Goal: Use online tool/utility: Utilize a website feature to perform a specific function

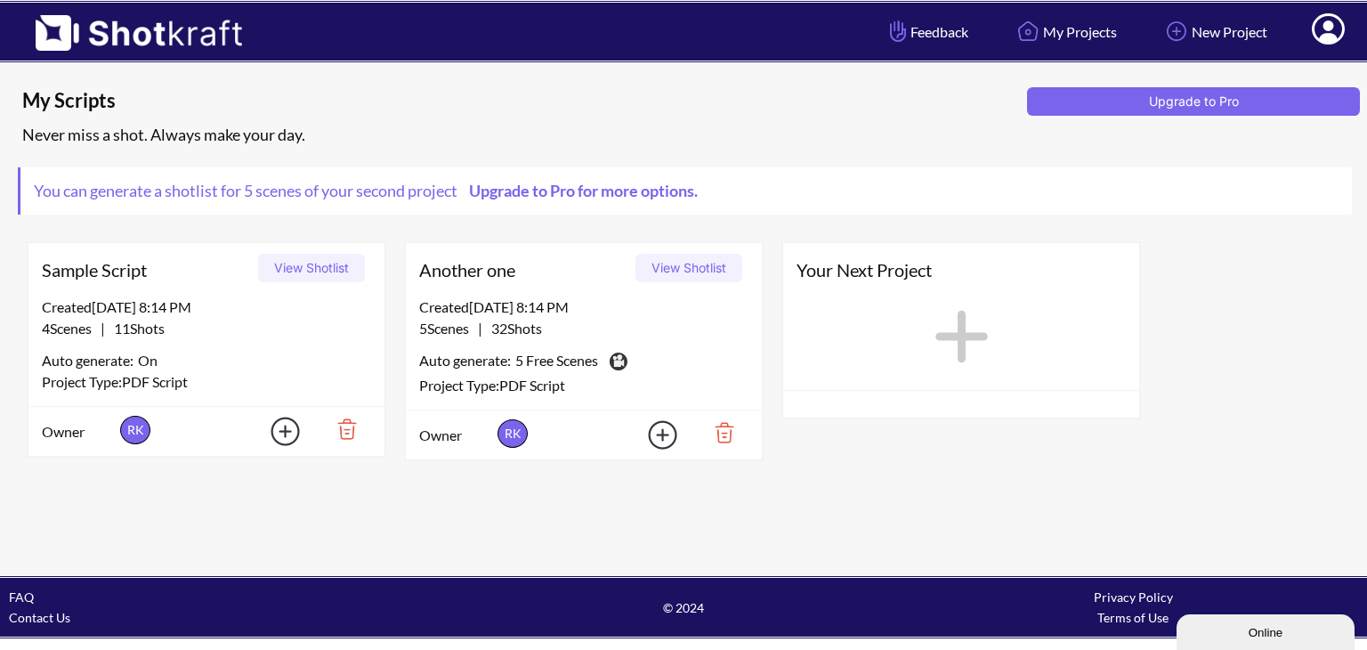
click at [685, 263] on button "View Shotlist" at bounding box center [689, 268] width 107 height 28
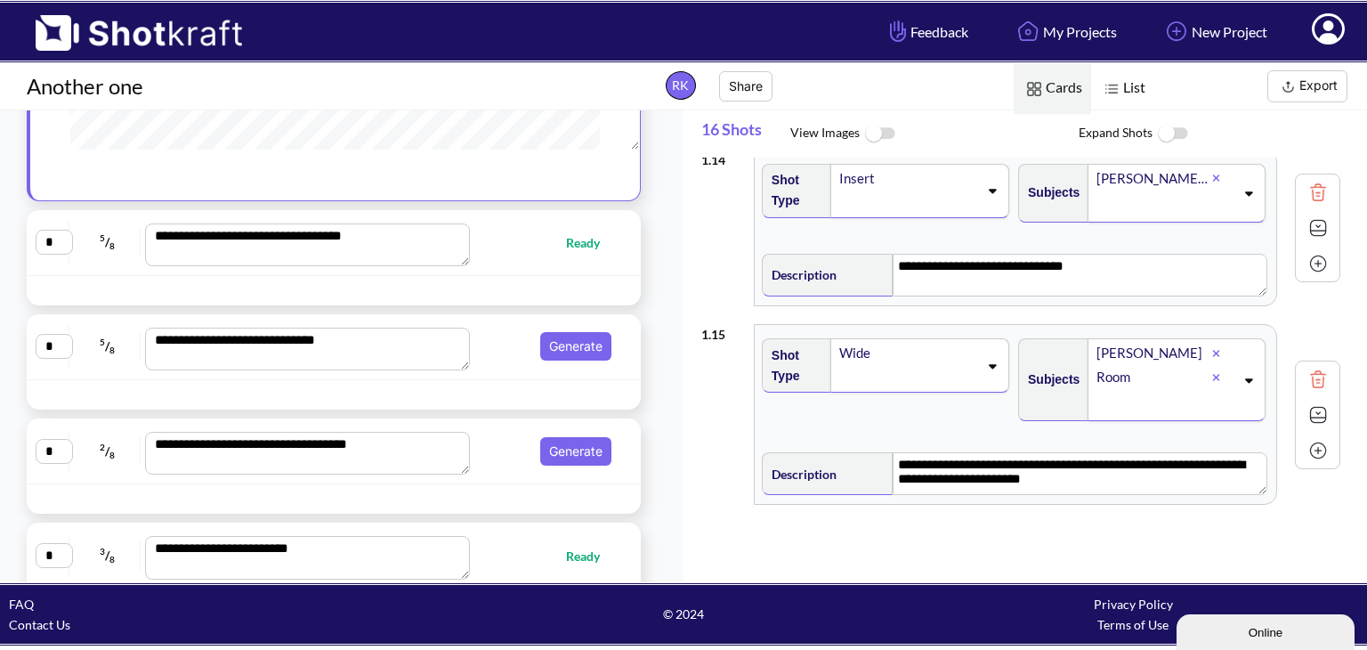
scroll to position [345, 0]
click at [571, 344] on button "Generate" at bounding box center [575, 345] width 71 height 28
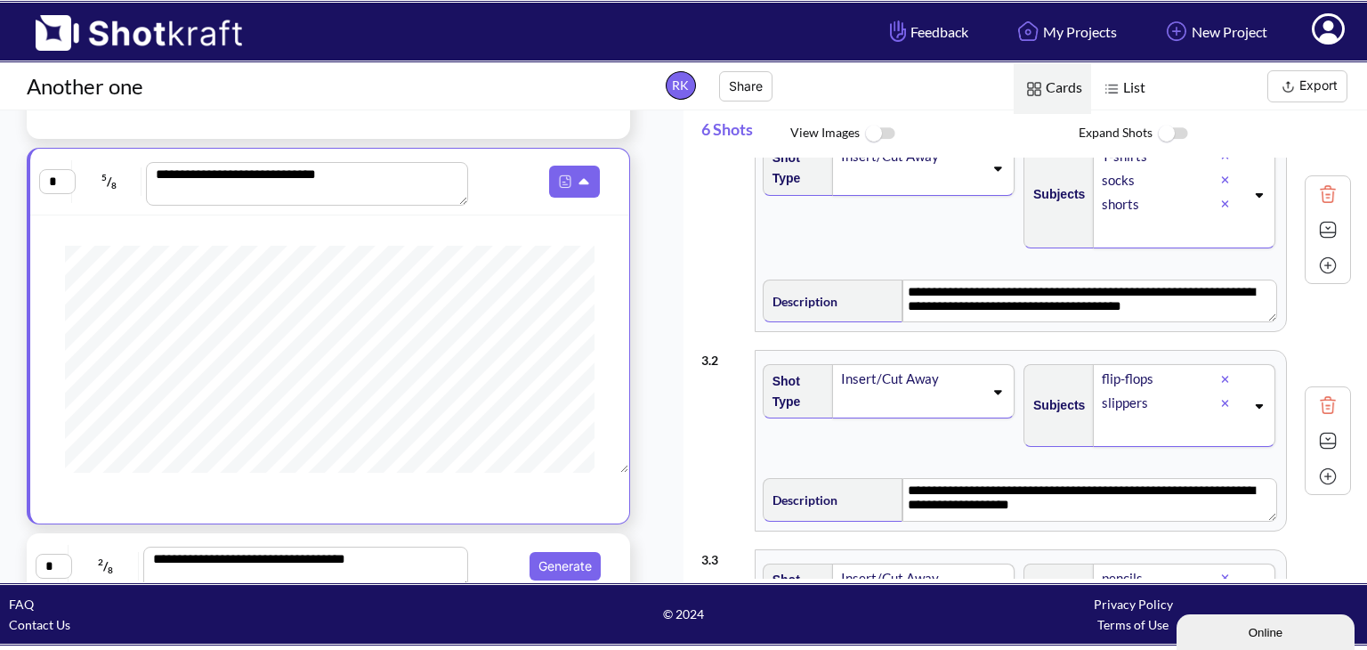
scroll to position [0, 0]
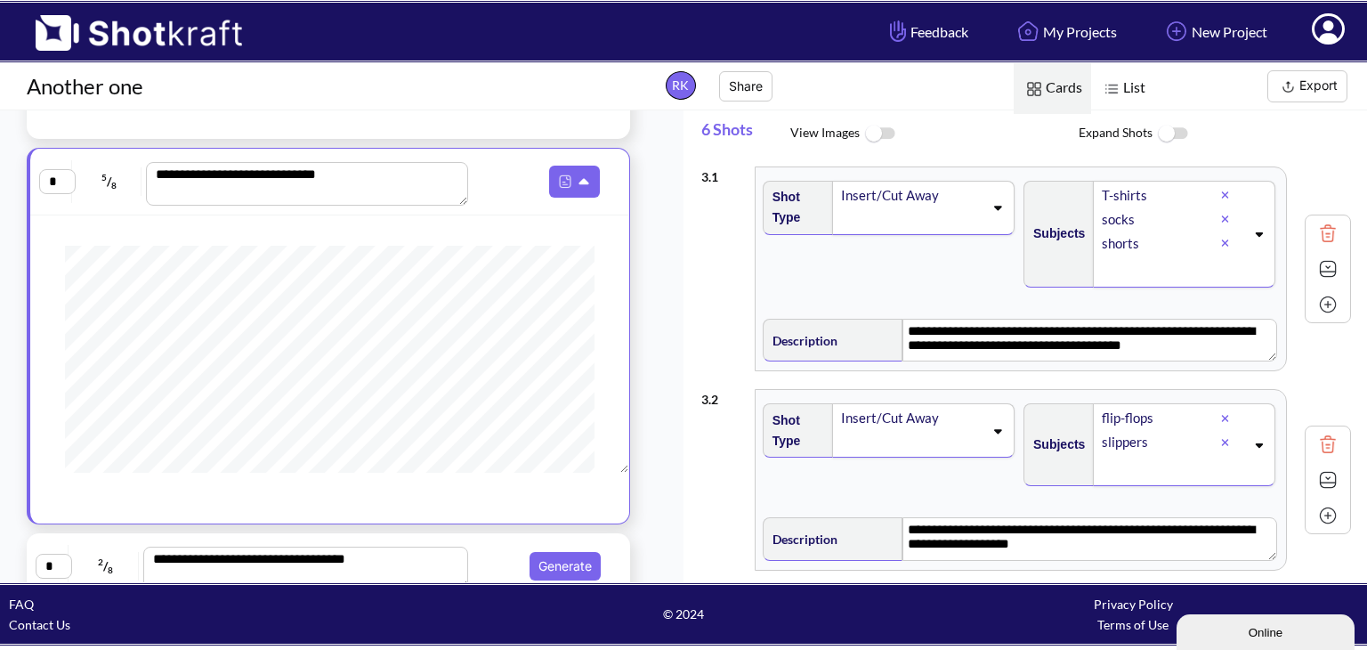
click at [1221, 241] on icon at bounding box center [1225, 243] width 8 height 11
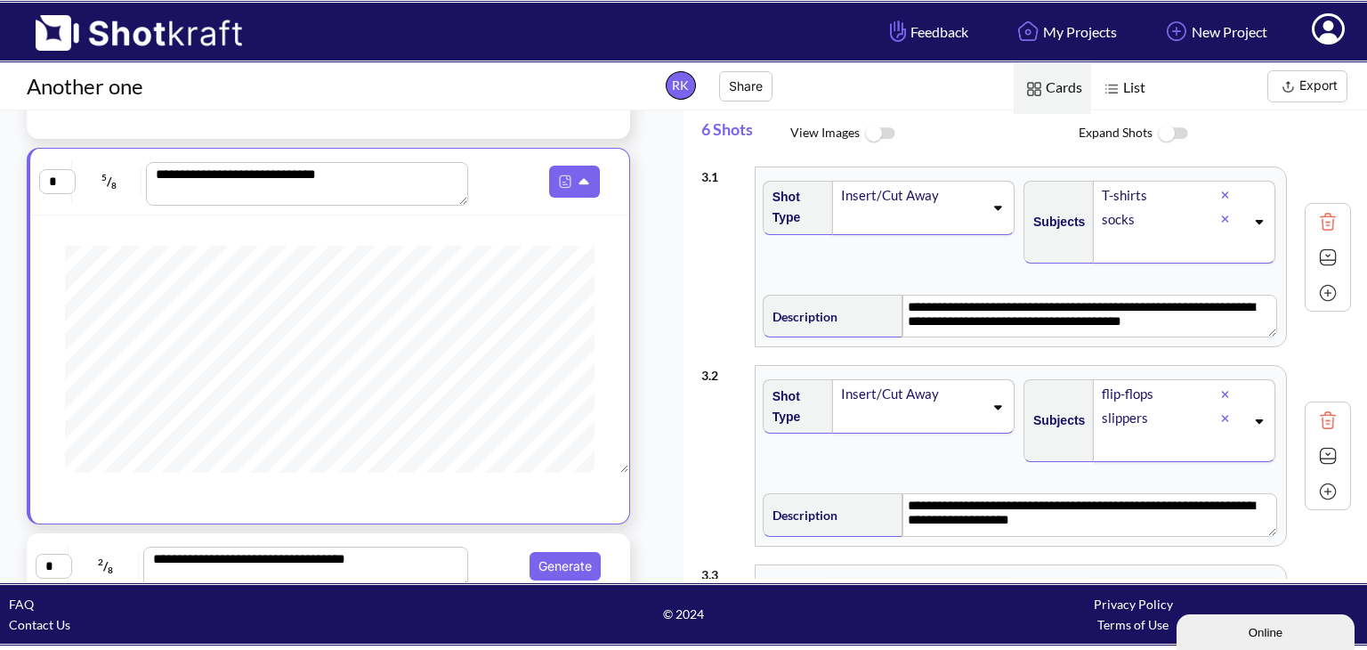
click at [1222, 216] on icon at bounding box center [1225, 219] width 7 height 7
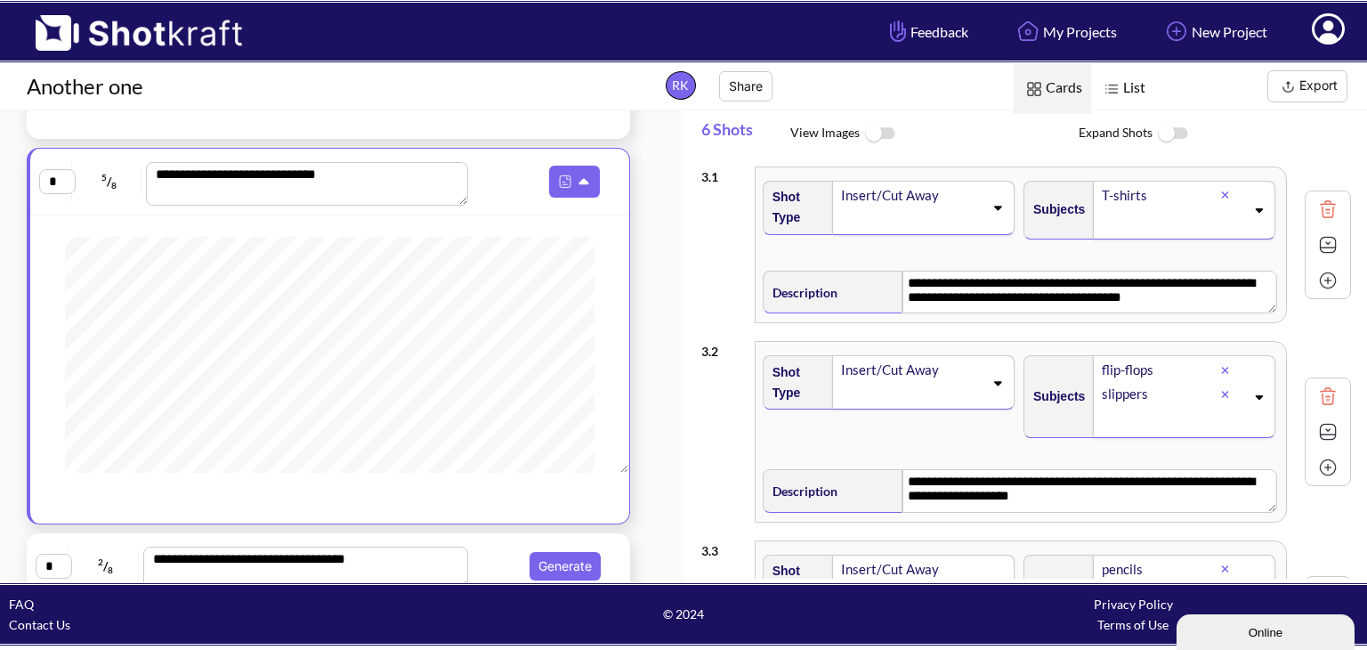
scroll to position [263, 0]
